Goal: Find specific page/section: Find specific page/section

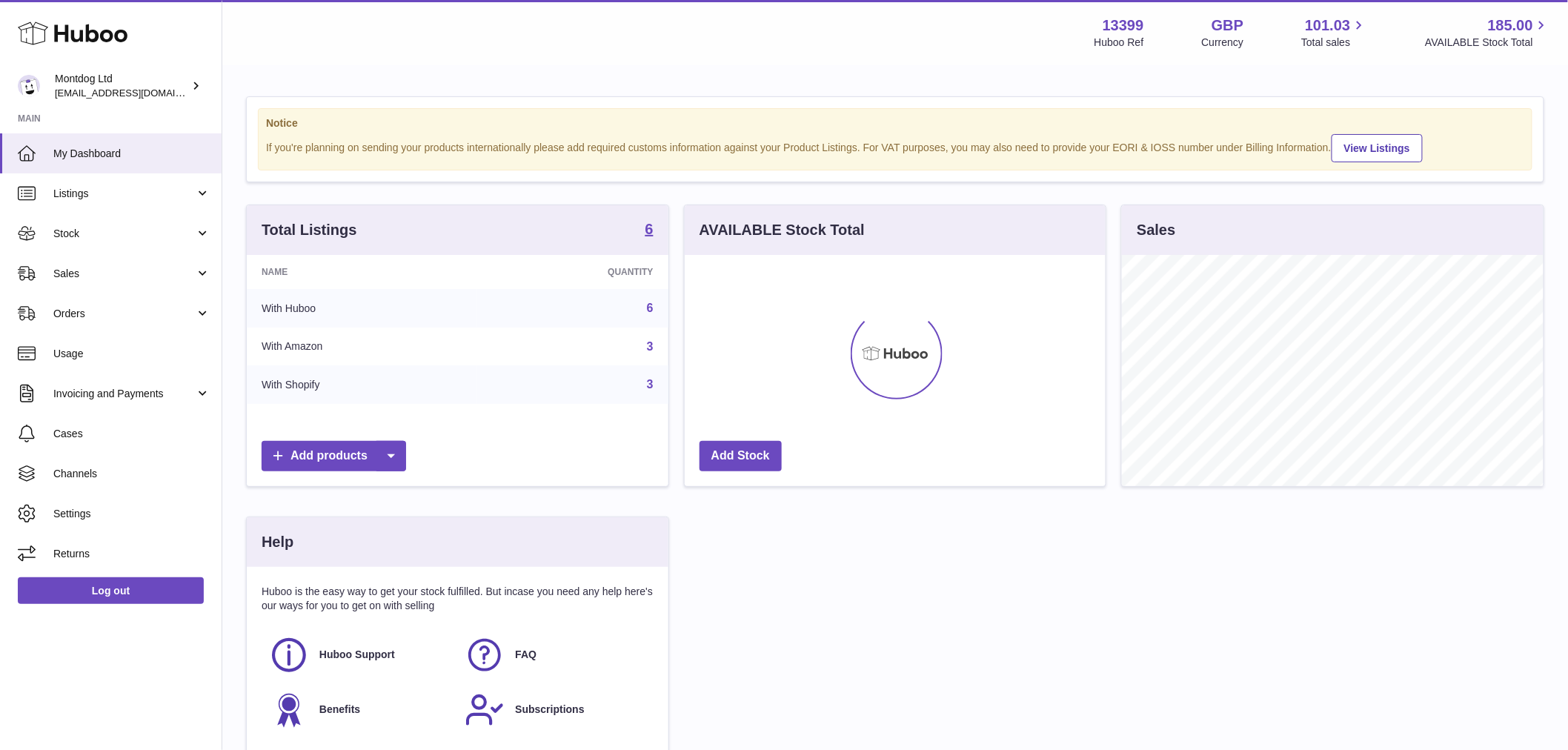
scroll to position [231, 421]
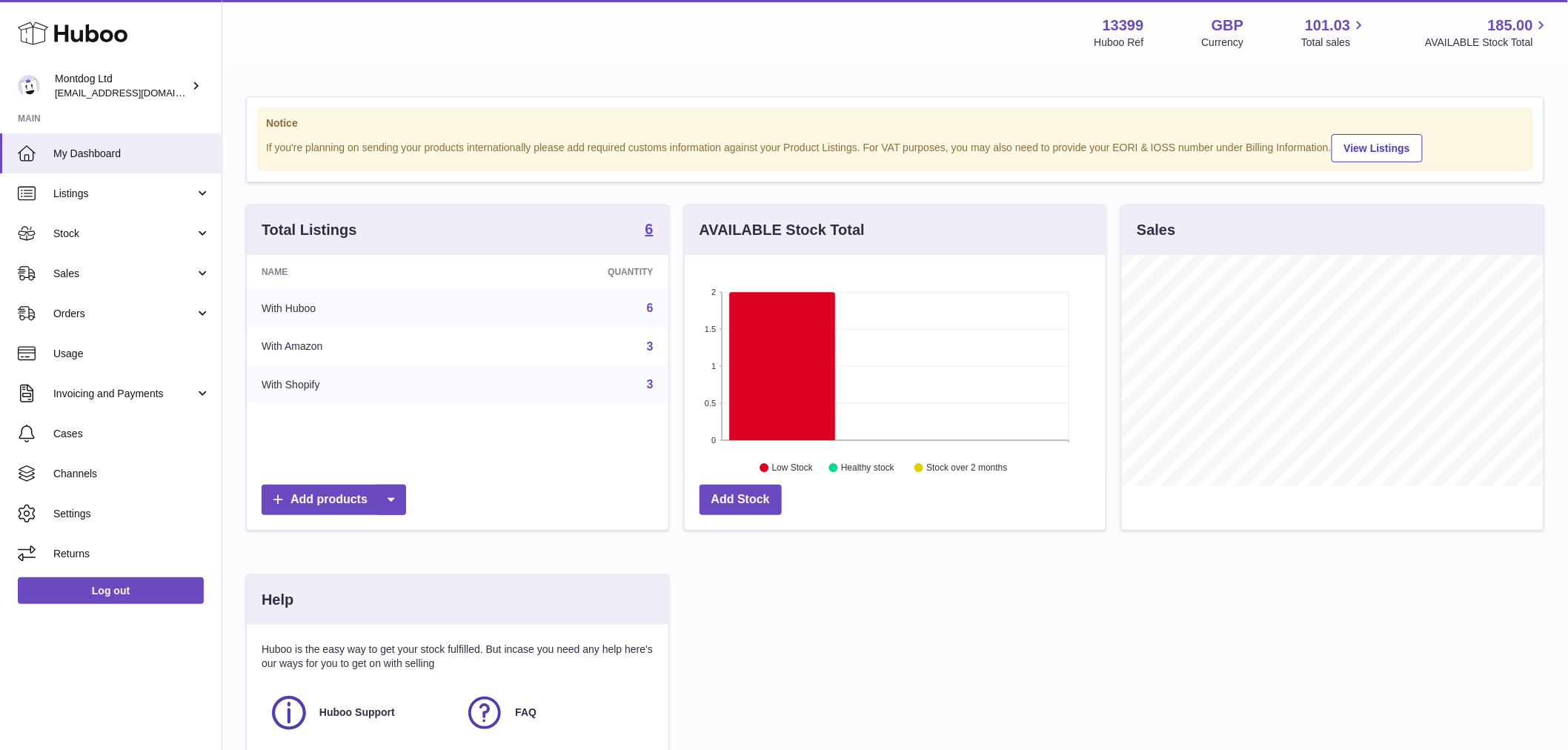
drag, startPoint x: 114, startPoint y: 279, endPoint x: 112, endPoint y: 299, distance: 20.1
click at [114, 279] on span "Sales" at bounding box center [124, 274] width 141 height 15
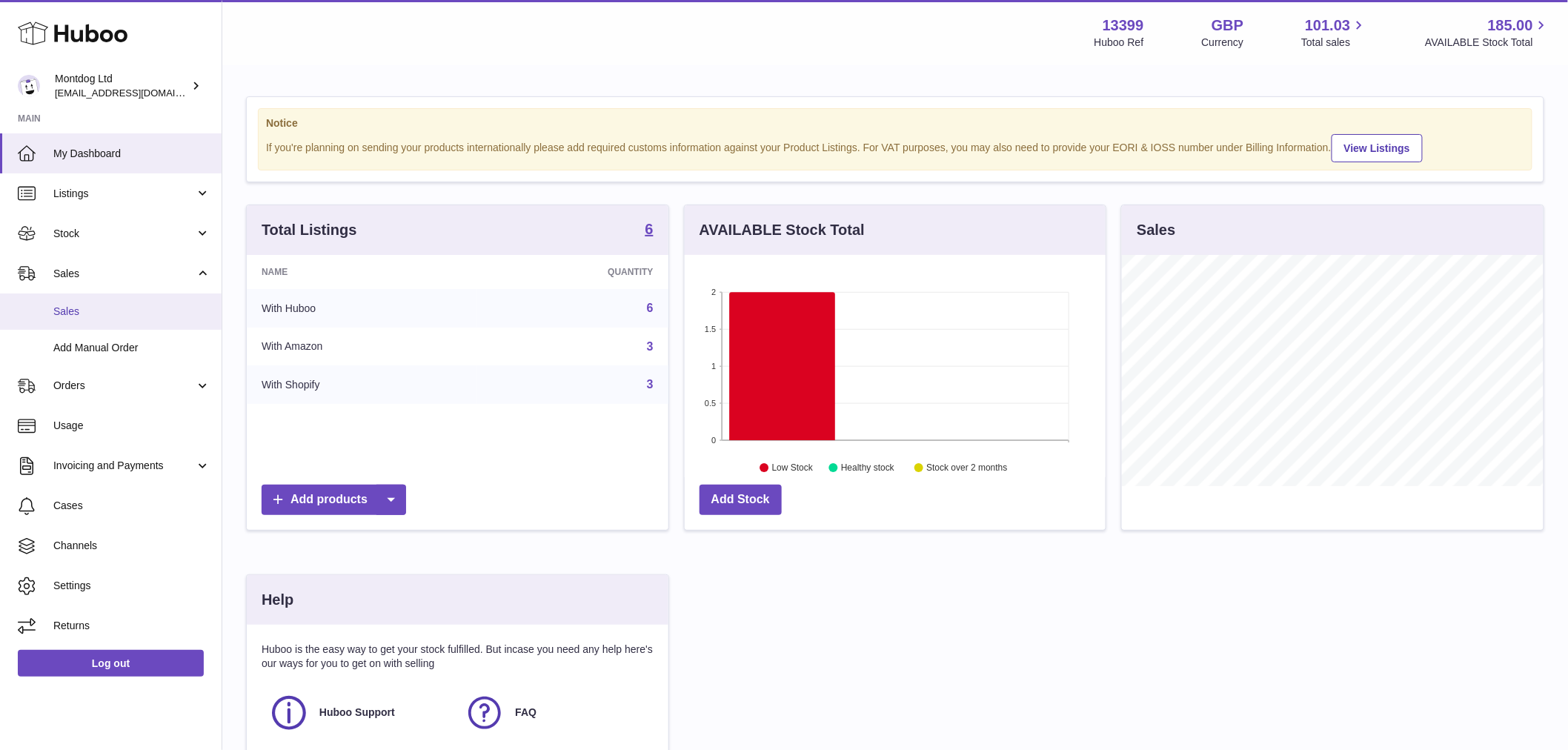
click at [101, 313] on span "Sales" at bounding box center [132, 312] width 157 height 15
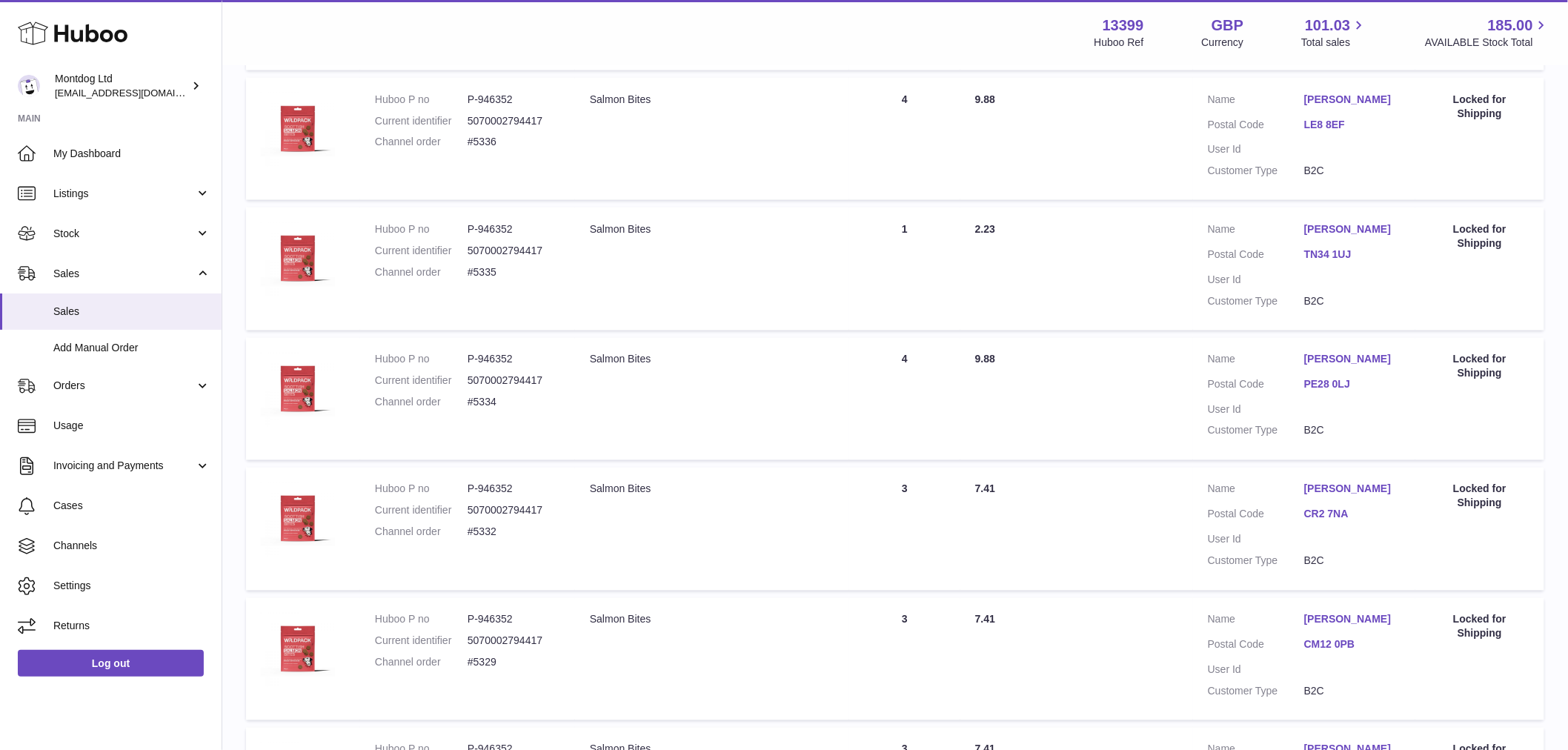
scroll to position [1077, 0]
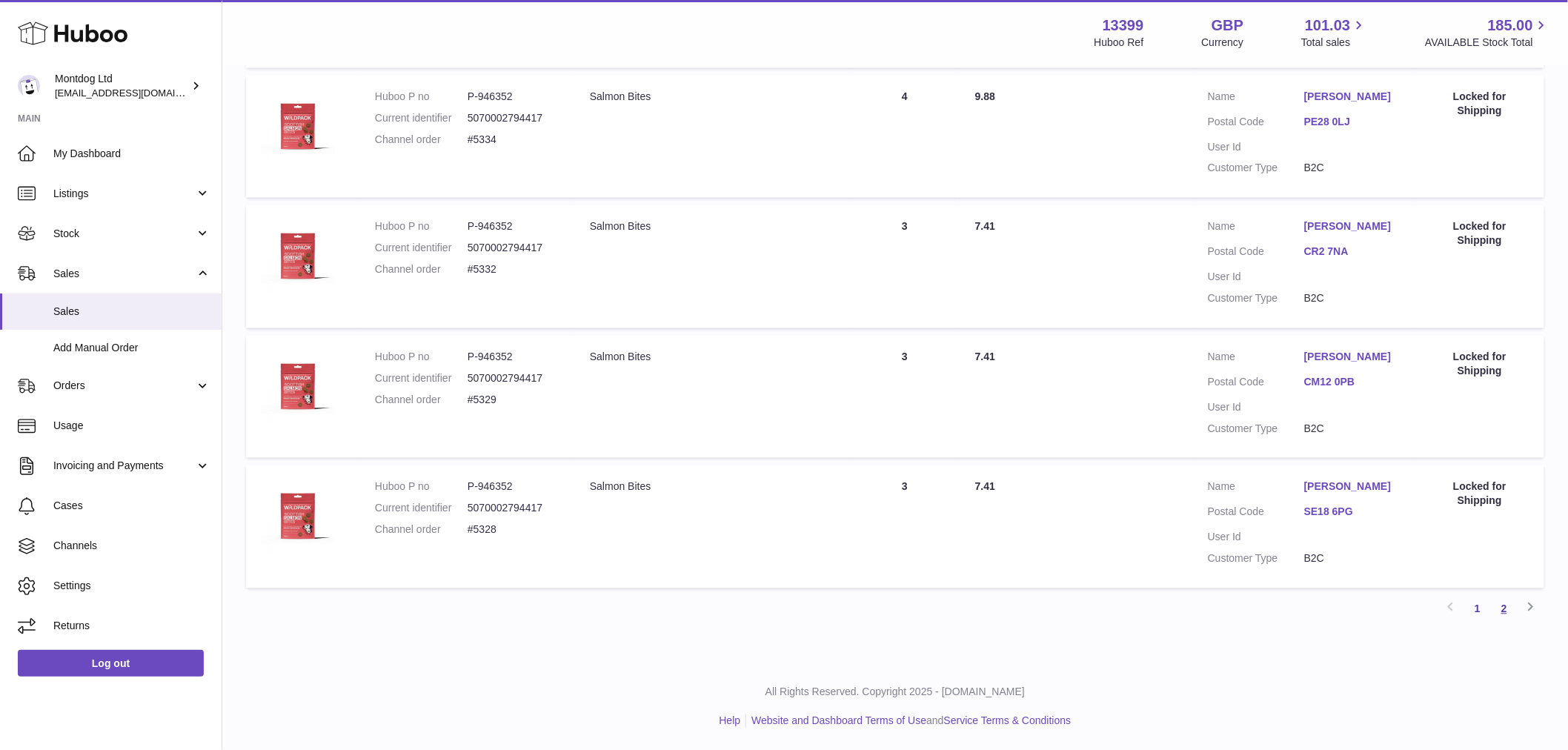
click at [1492, 605] on div "Previous 1 2 Next" at bounding box center [894, 610] width 1298 height 27
click at [1499, 602] on link "2" at bounding box center [1504, 610] width 27 height 27
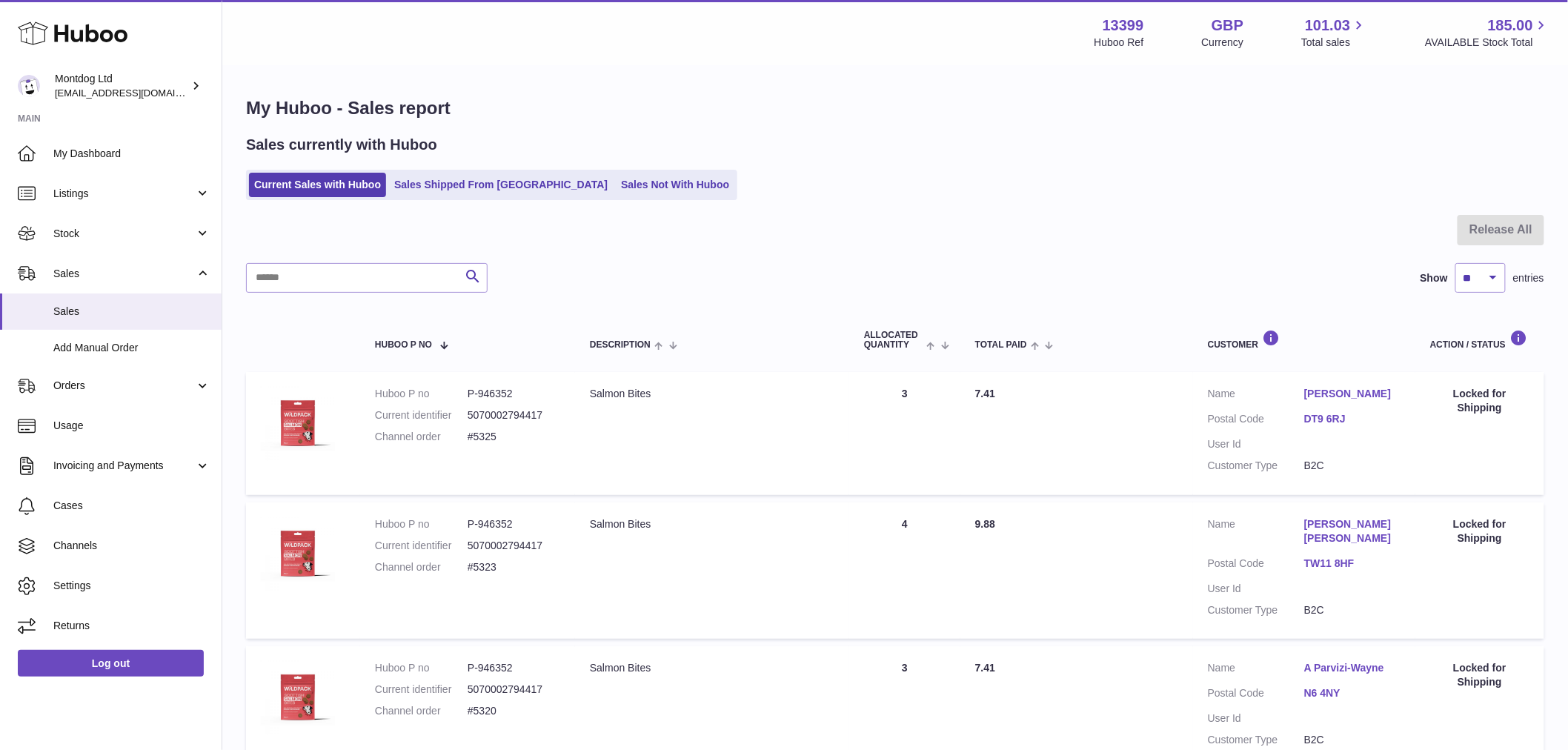
click at [299, 237] on div at bounding box center [894, 239] width 1298 height 48
